Goal: Information Seeking & Learning: Learn about a topic

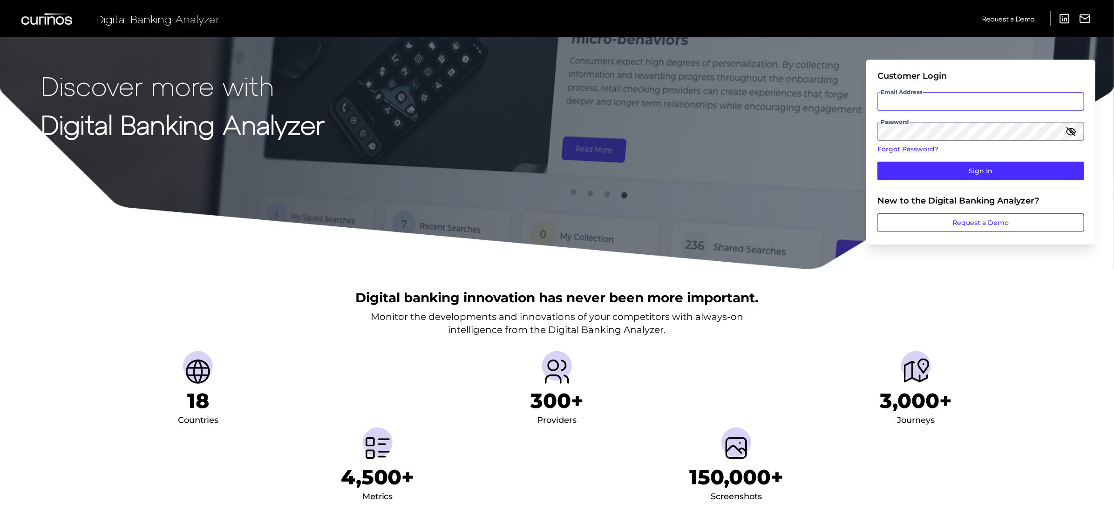
type input "[EMAIL_ADDRESS][DOMAIN_NAME]"
drag, startPoint x: 953, startPoint y: 99, endPoint x: 953, endPoint y: 109, distance: 10.7
click at [953, 99] on input "[EMAIL_ADDRESS][DOMAIN_NAME]" at bounding box center [980, 101] width 207 height 19
click at [910, 172] on button "Sign In" at bounding box center [980, 171] width 207 height 19
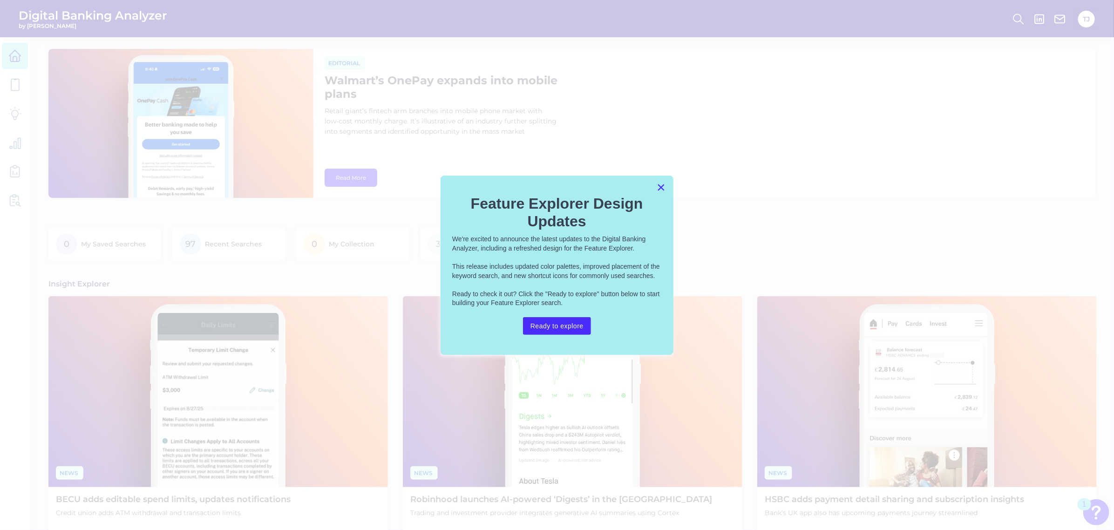
click at [662, 190] on button "×" at bounding box center [661, 187] width 9 height 15
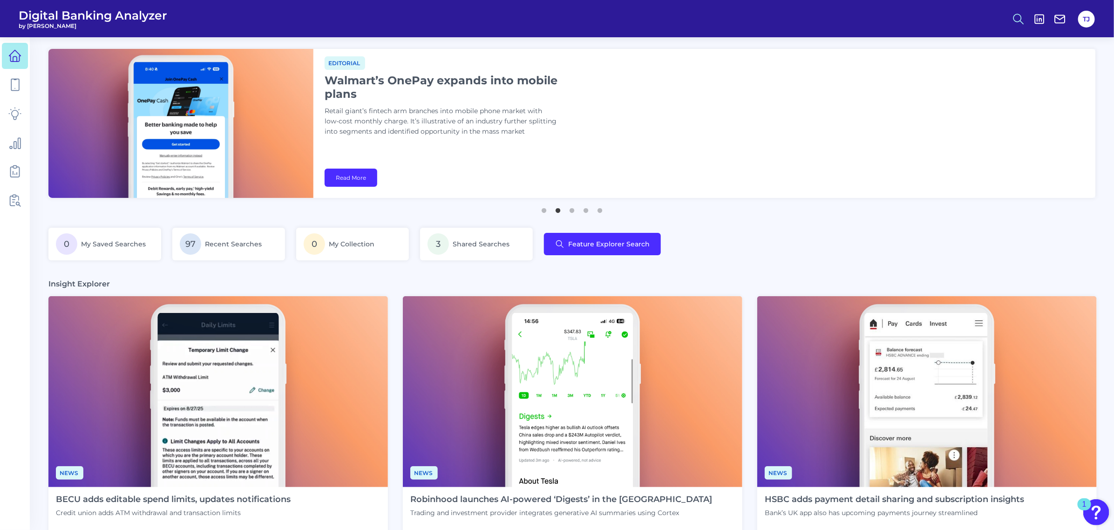
click at [1024, 20] on icon at bounding box center [1018, 19] width 13 height 13
click at [941, 45] on div "Search" at bounding box center [973, 44] width 104 height 24
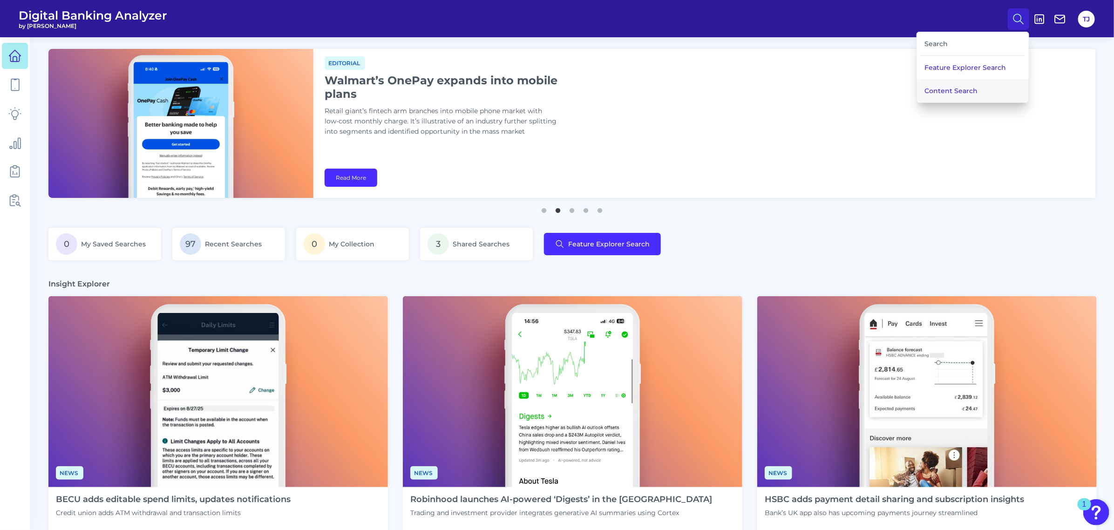
click at [960, 89] on button "Content Search" at bounding box center [973, 90] width 112 height 23
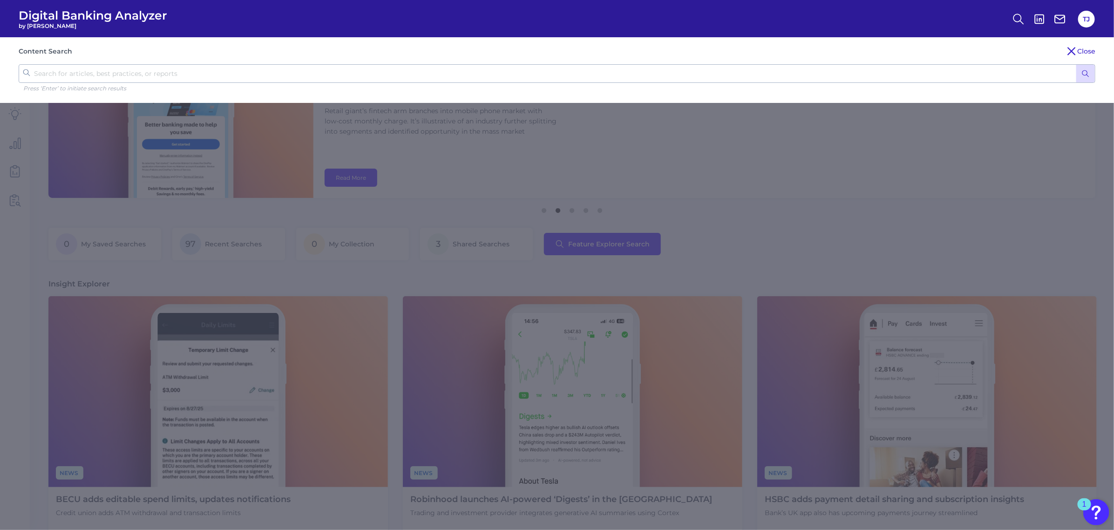
click at [639, 70] on input "text" at bounding box center [557, 73] width 1077 height 19
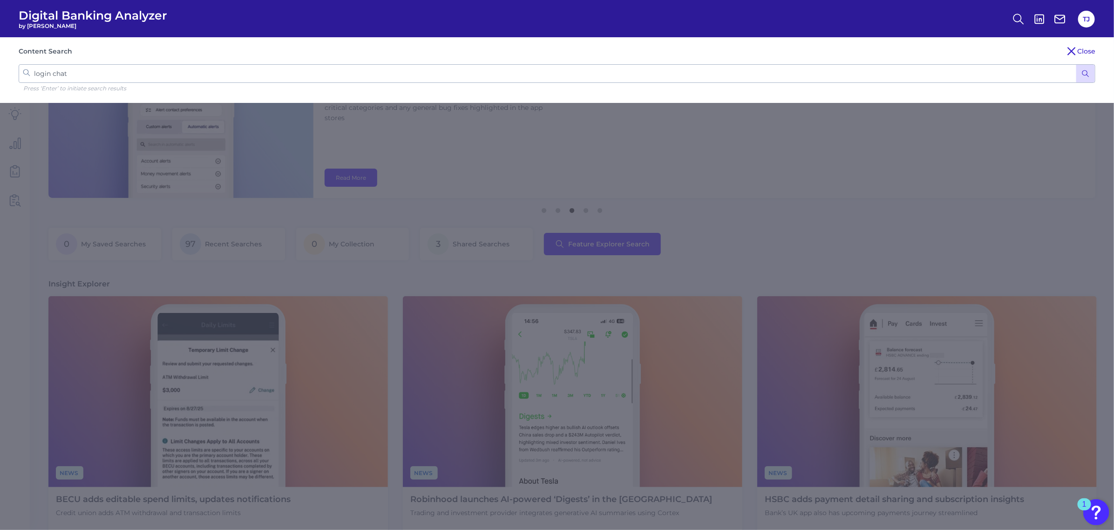
type input "login chat"
click at [1076, 65] on button "submit" at bounding box center [1085, 74] width 19 height 18
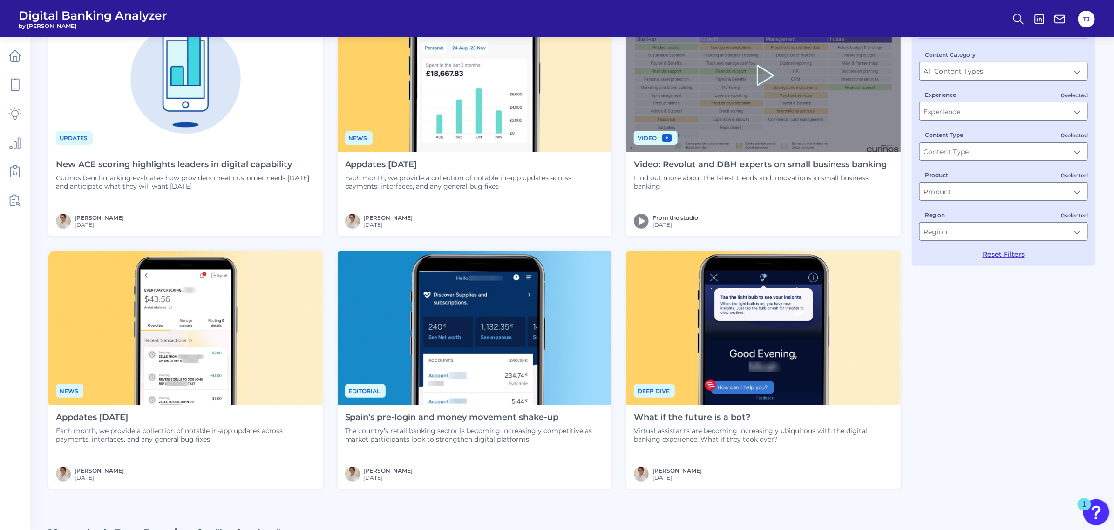
scroll to position [175, 0]
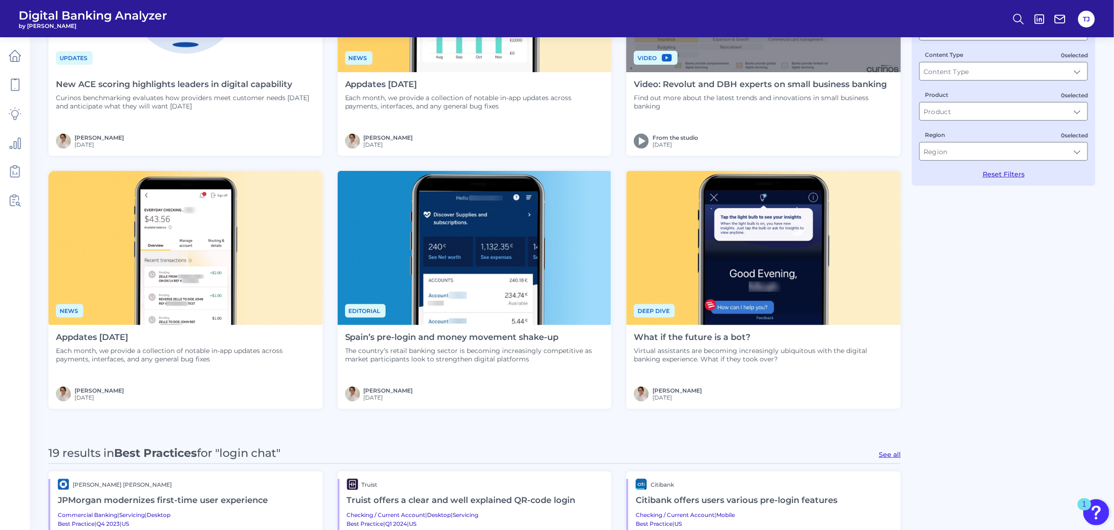
click at [765, 269] on img at bounding box center [763, 248] width 274 height 154
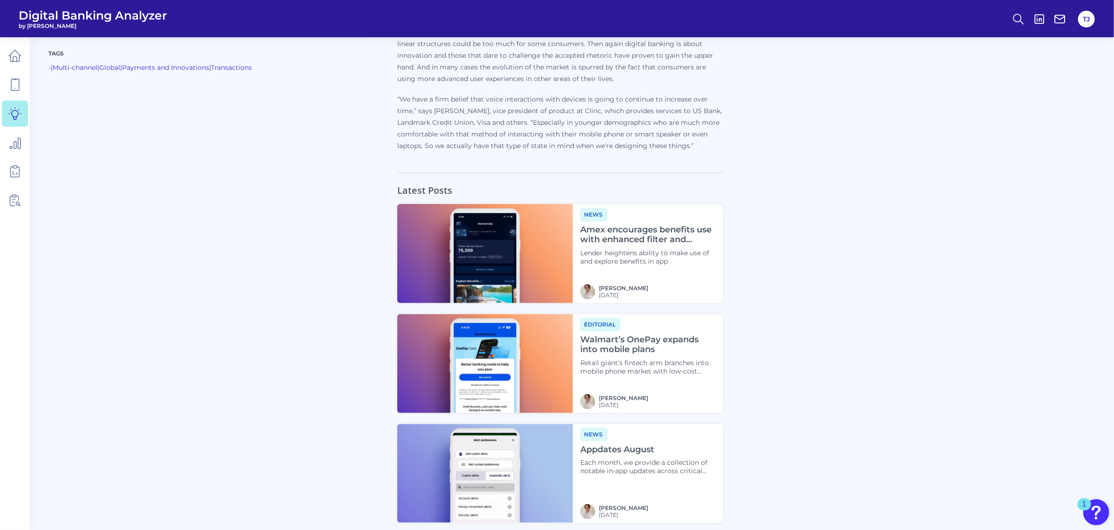
scroll to position [1078, 0]
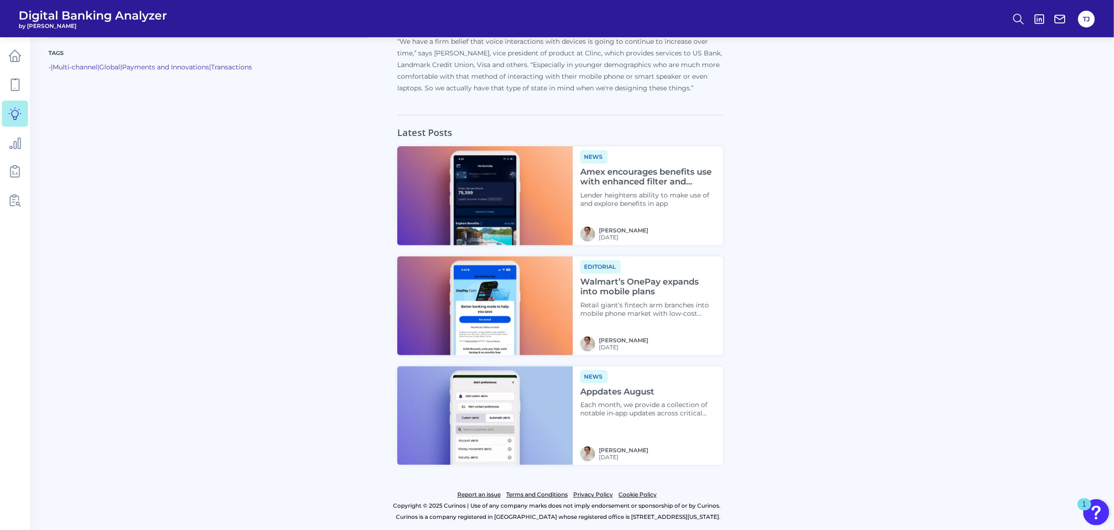
click at [419, 265] on img at bounding box center [485, 306] width 176 height 99
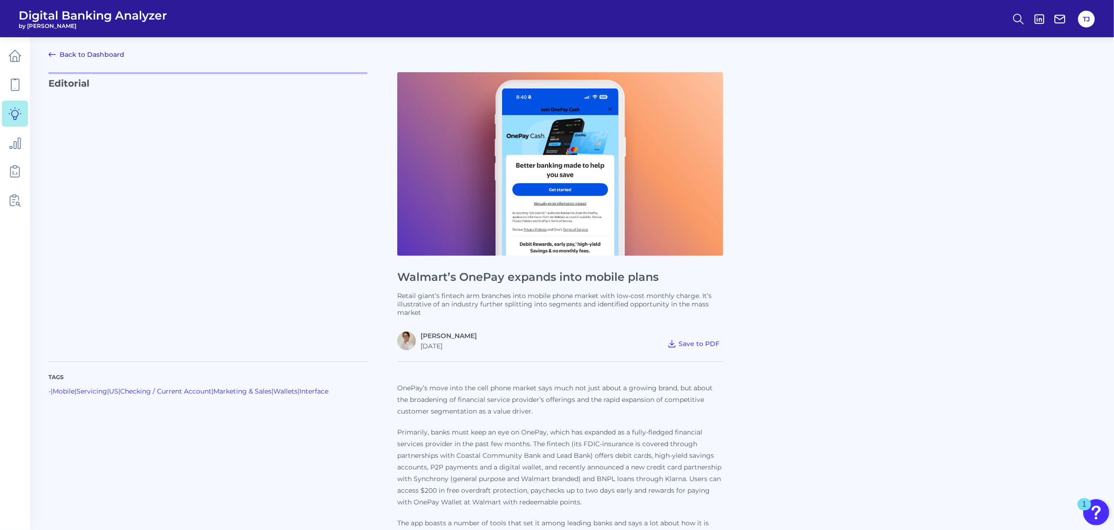
click at [419, 265] on div "Walmart’s OnePay expands into mobile plans Retail giant’s fintech arm branches …" at bounding box center [560, 211] width 326 height 278
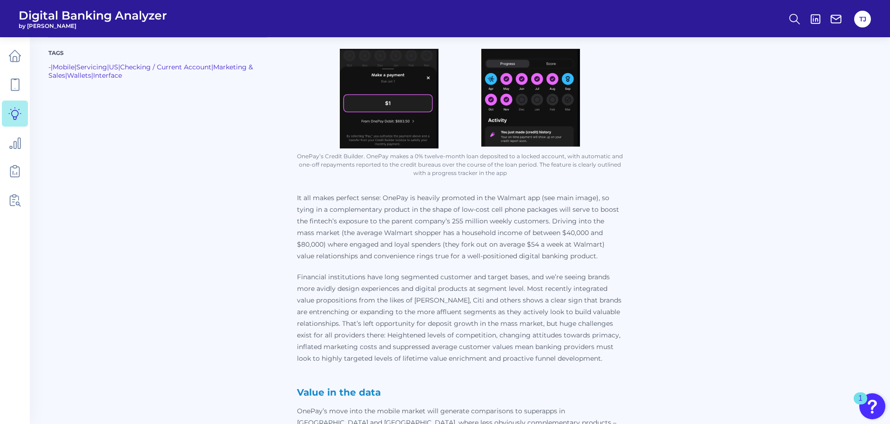
scroll to position [571, 0]
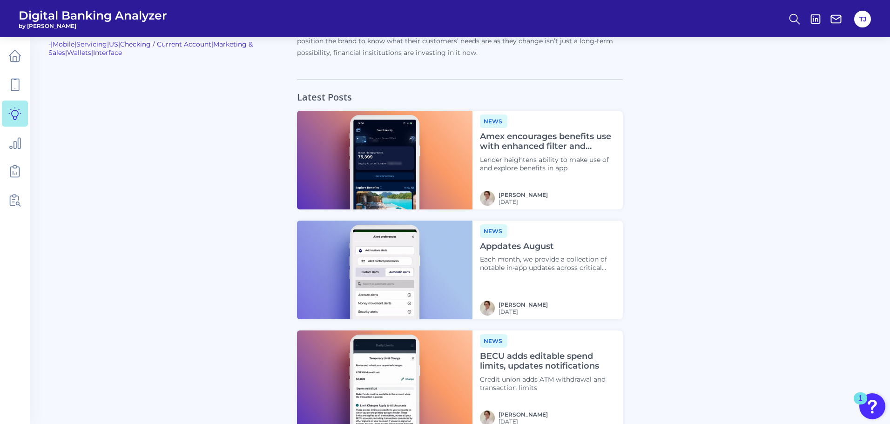
scroll to position [1114, 0]
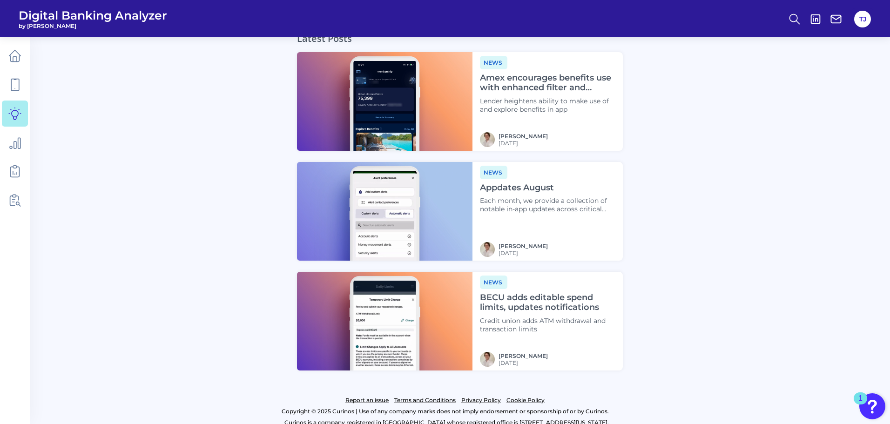
click at [547, 79] on h4 "Amex encourages benefits use with enhanced filter and display" at bounding box center [548, 83] width 136 height 20
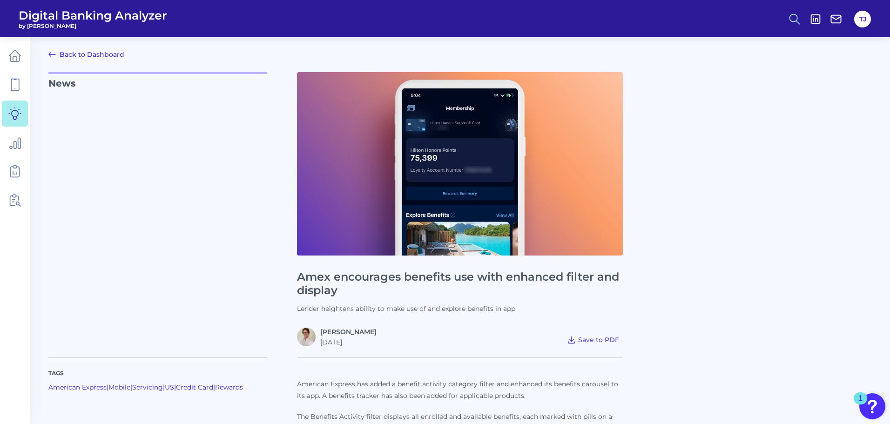
click at [793, 23] on icon at bounding box center [794, 19] width 13 height 13
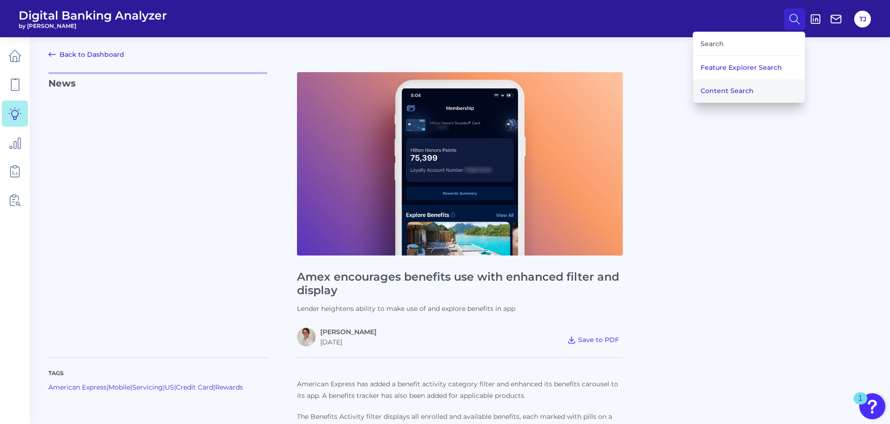
click at [725, 86] on button "Content Search" at bounding box center [749, 90] width 112 height 23
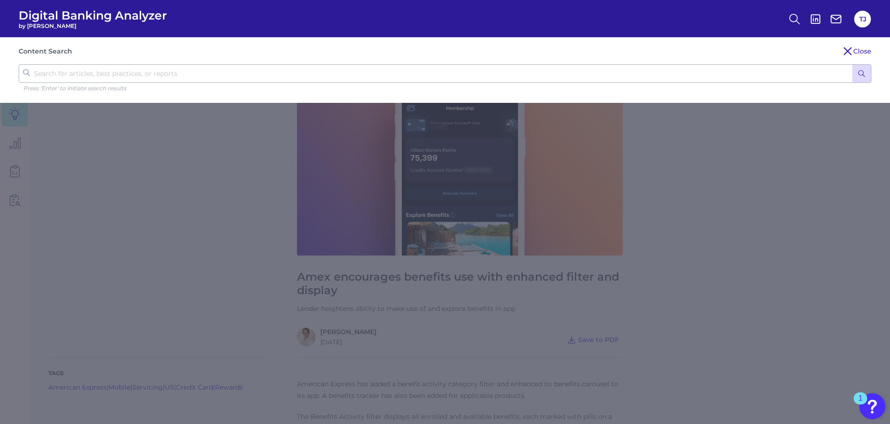
click at [332, 74] on input "text" at bounding box center [445, 73] width 853 height 19
type input "chatbot"
click button "submit" at bounding box center [862, 74] width 19 height 18
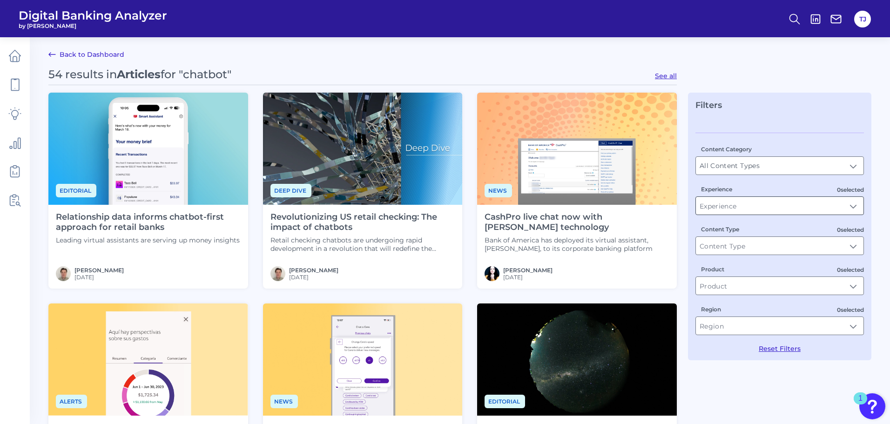
click at [726, 214] on input "Experience" at bounding box center [780, 206] width 168 height 18
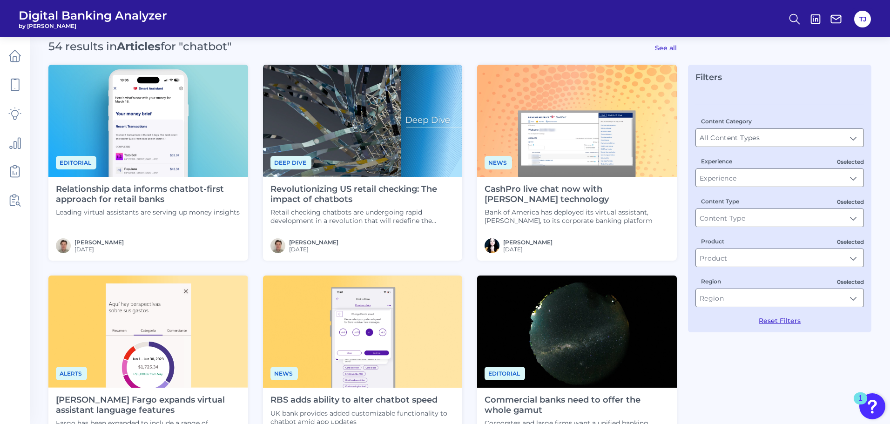
scroll to position [140, 0]
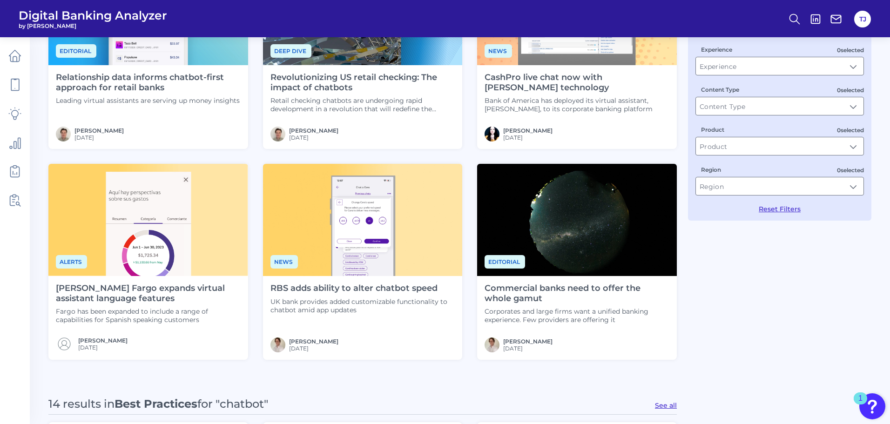
drag, startPoint x: 592, startPoint y: 156, endPoint x: 594, endPoint y: 148, distance: 7.6
click at [594, 148] on div "Editorial Relationship data informs chatbot-first approach for retail banks Lea…" at bounding box center [362, 156] width 629 height 407
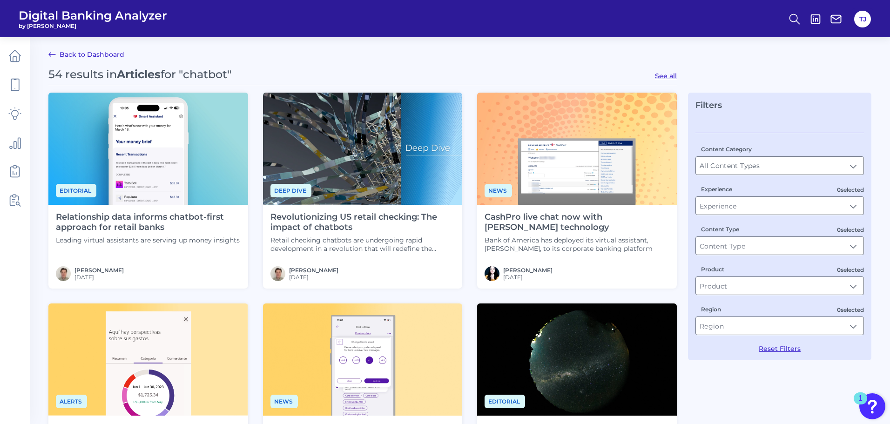
click at [371, 233] on div "Revolutionizing US retail checking: The impact of chatbots Retail checking chat…" at bounding box center [363, 232] width 185 height 41
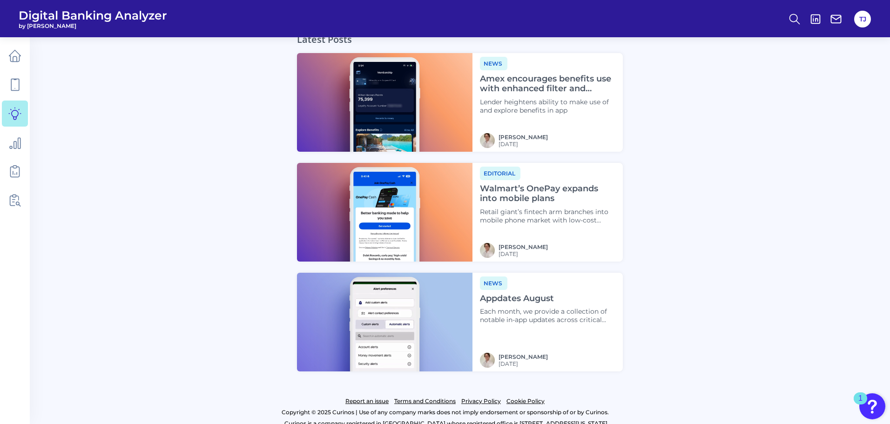
scroll to position [1550, 0]
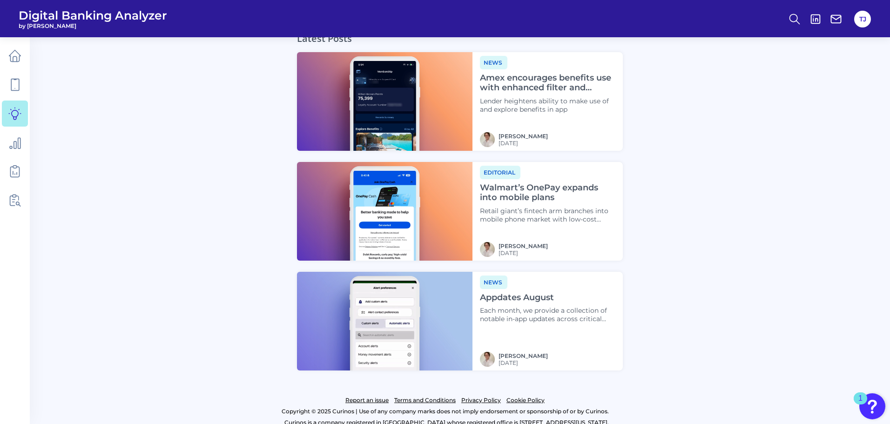
click at [514, 294] on div "News Appdates August Each month, we provide a collection of notable in-app upda…" at bounding box center [548, 300] width 136 height 48
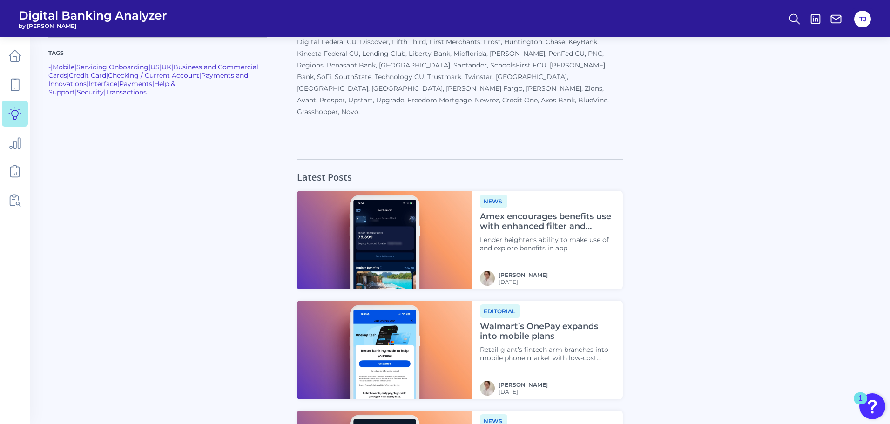
scroll to position [903, 0]
